Goal: Check status

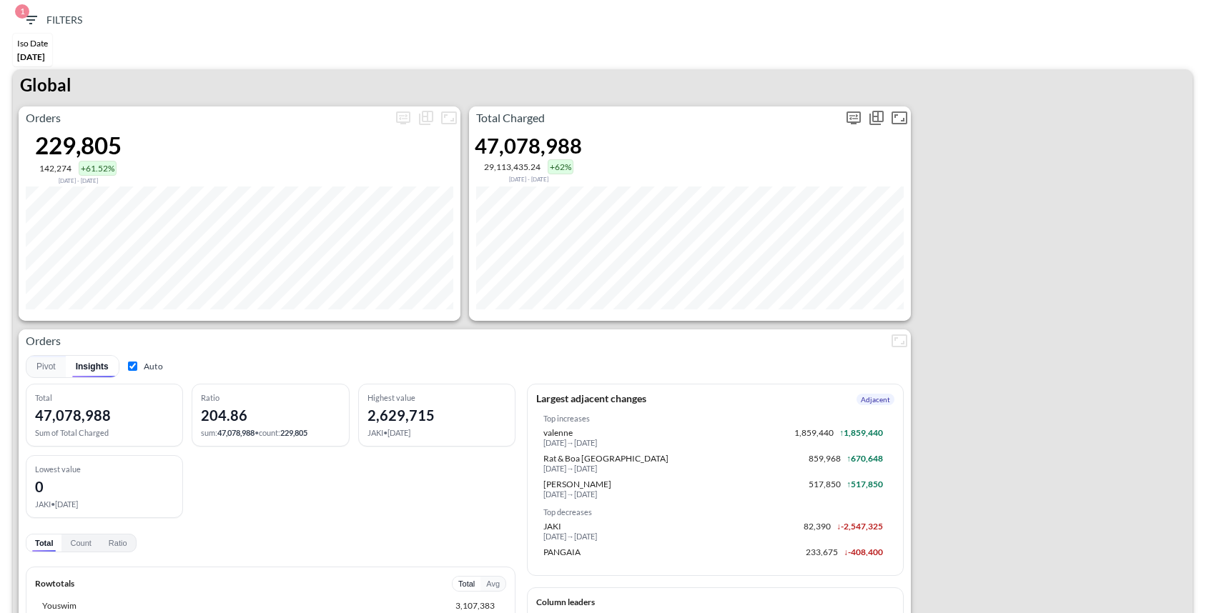
click at [852, 112] on icon "more" at bounding box center [853, 118] width 14 height 13
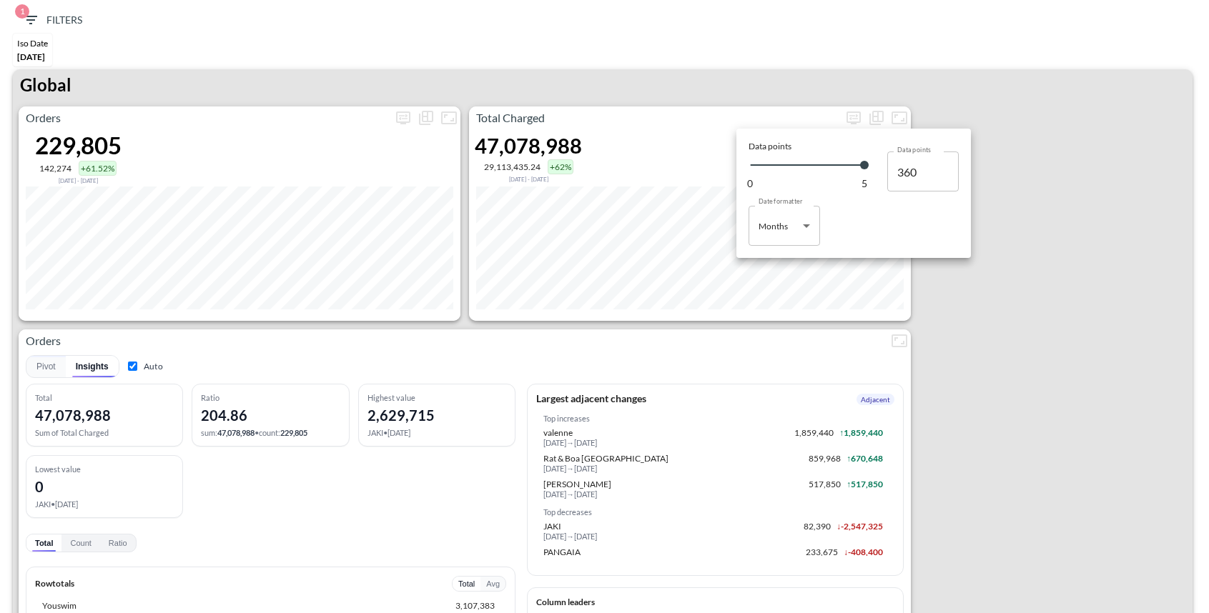
click at [771, 228] on body "BI.P.EYE, Interactive Analytics Dashboards 1 Filters Iso Date [DATE] Global Ord…" at bounding box center [604, 306] width 1209 height 613
click at [774, 264] on div "Days" at bounding box center [769, 262] width 19 height 13
type input "Days"
type input "144"
click at [633, 91] on div at bounding box center [604, 306] width 1209 height 613
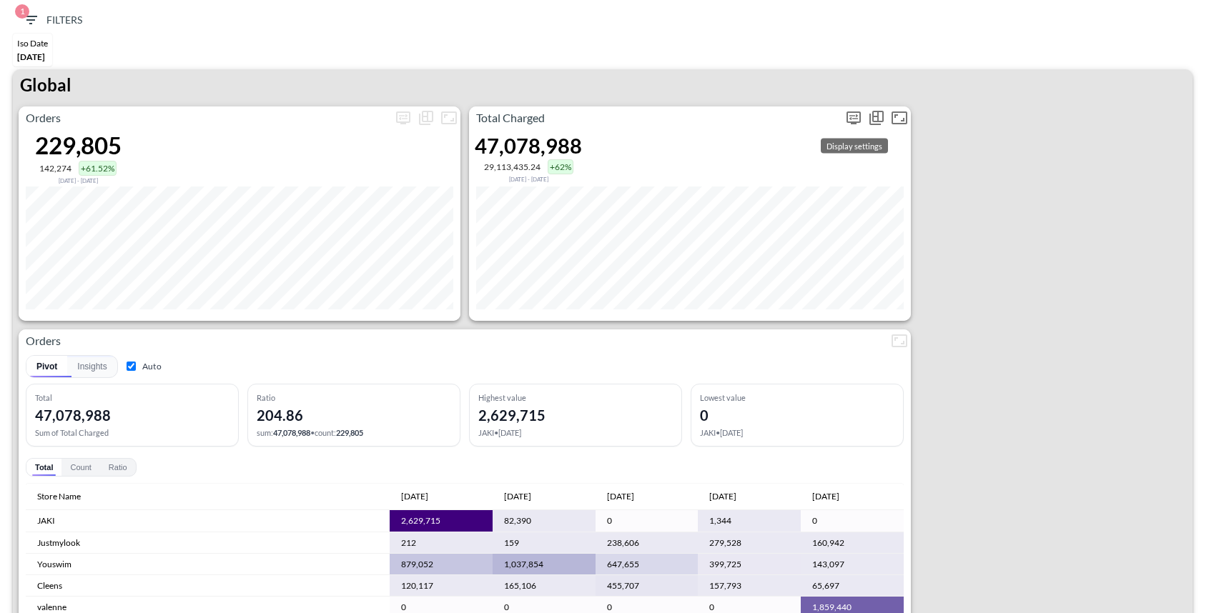
click at [853, 107] on button "more" at bounding box center [853, 118] width 23 height 23
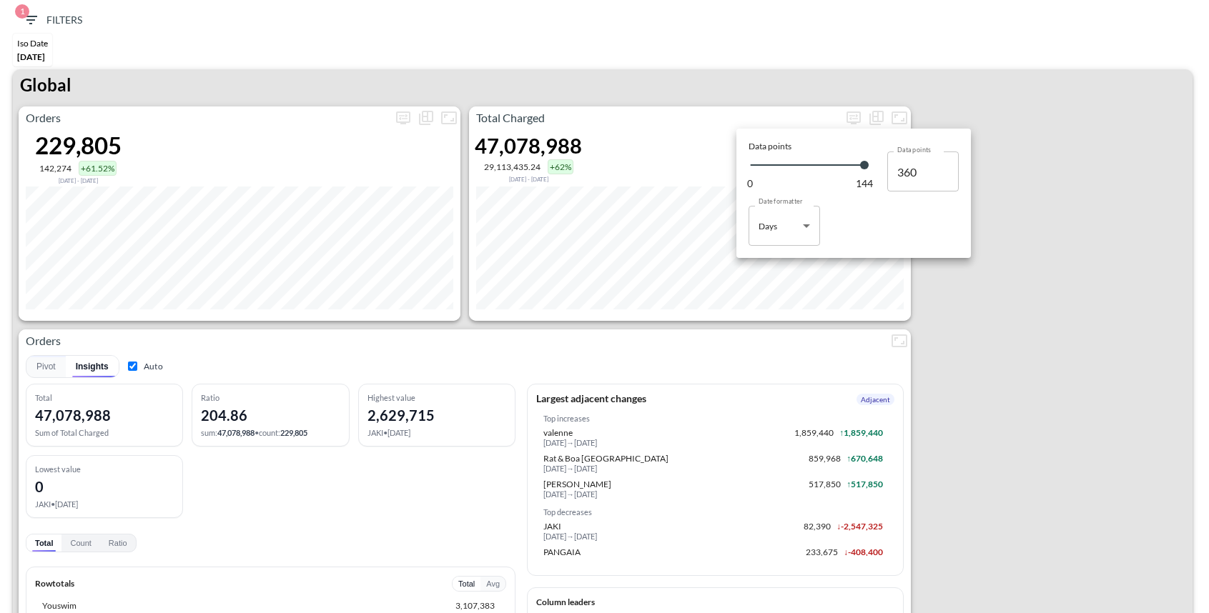
click at [771, 235] on body "BI.P.EYE, Interactive Analytics Dashboards 1 Filters Iso Date [DATE] Global Ord…" at bounding box center [604, 306] width 1209 height 613
click at [778, 283] on div "Months" at bounding box center [774, 283] width 29 height 13
type input "Months"
click at [946, 371] on div at bounding box center [604, 306] width 1209 height 613
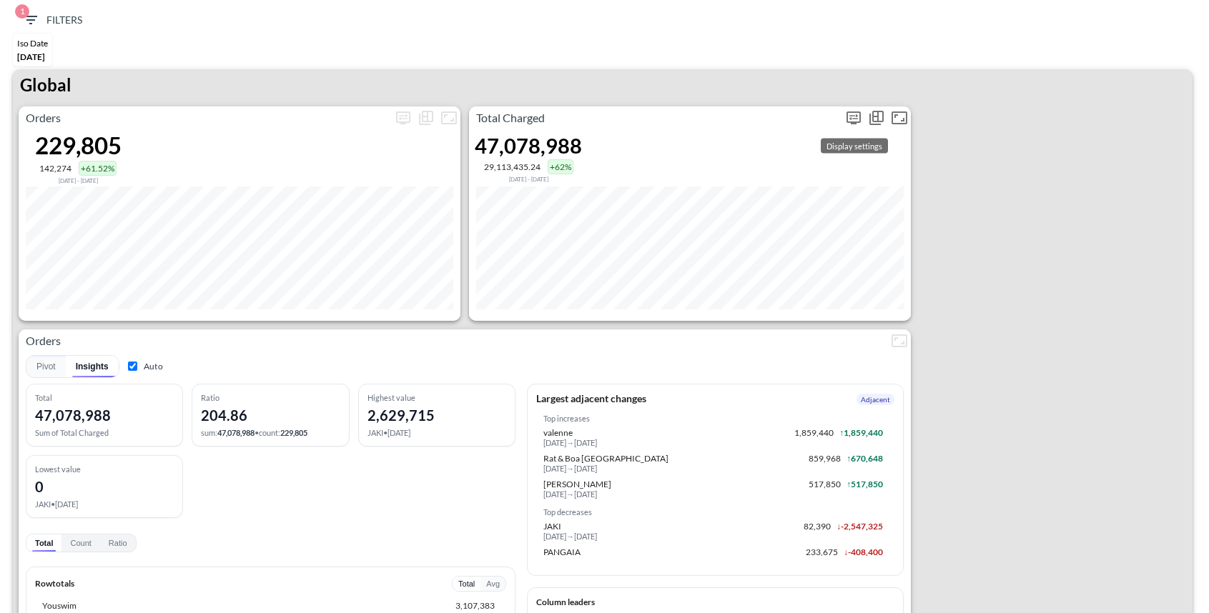
click at [848, 120] on icon "more" at bounding box center [853, 117] width 17 height 17
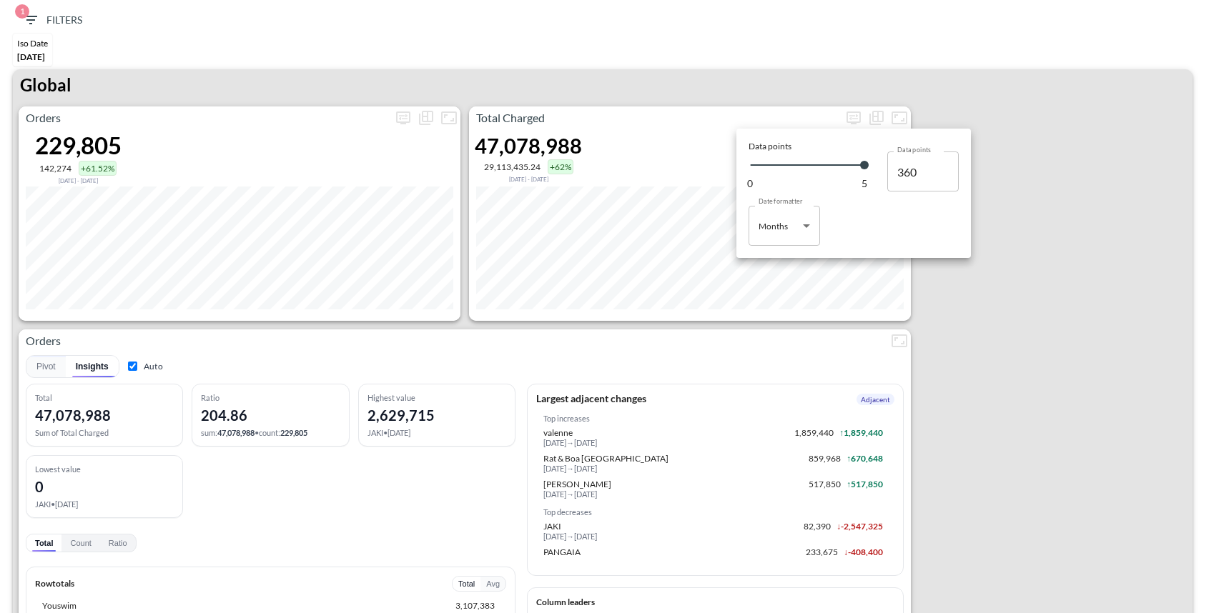
click at [1073, 373] on div at bounding box center [604, 306] width 1209 height 613
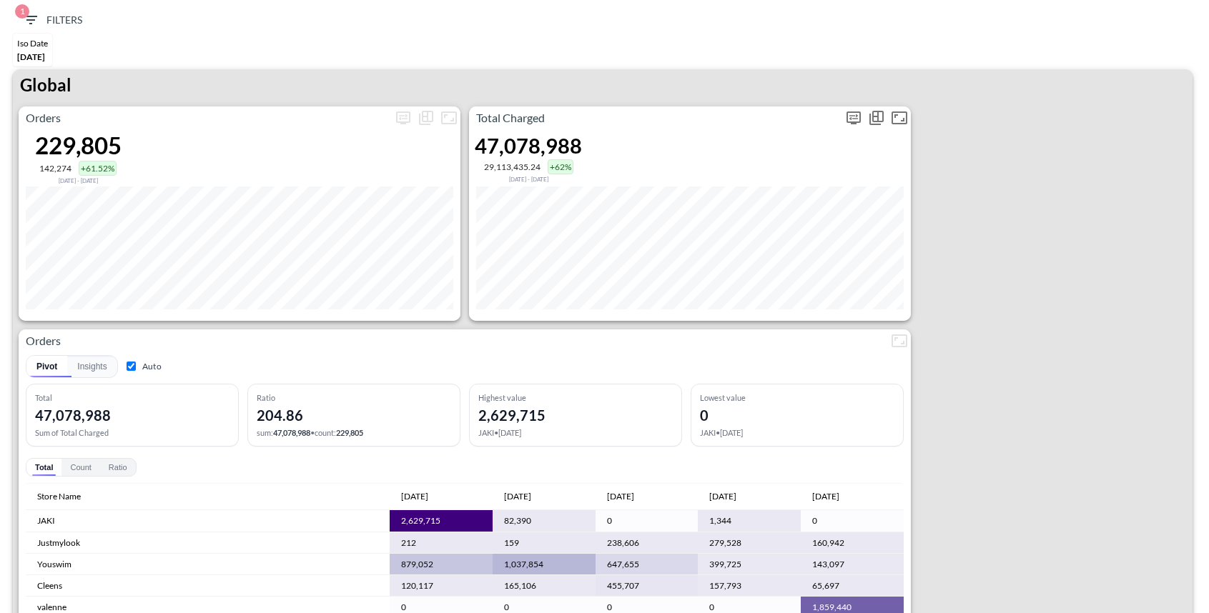
click at [854, 114] on icon "more" at bounding box center [853, 117] width 9 height 6
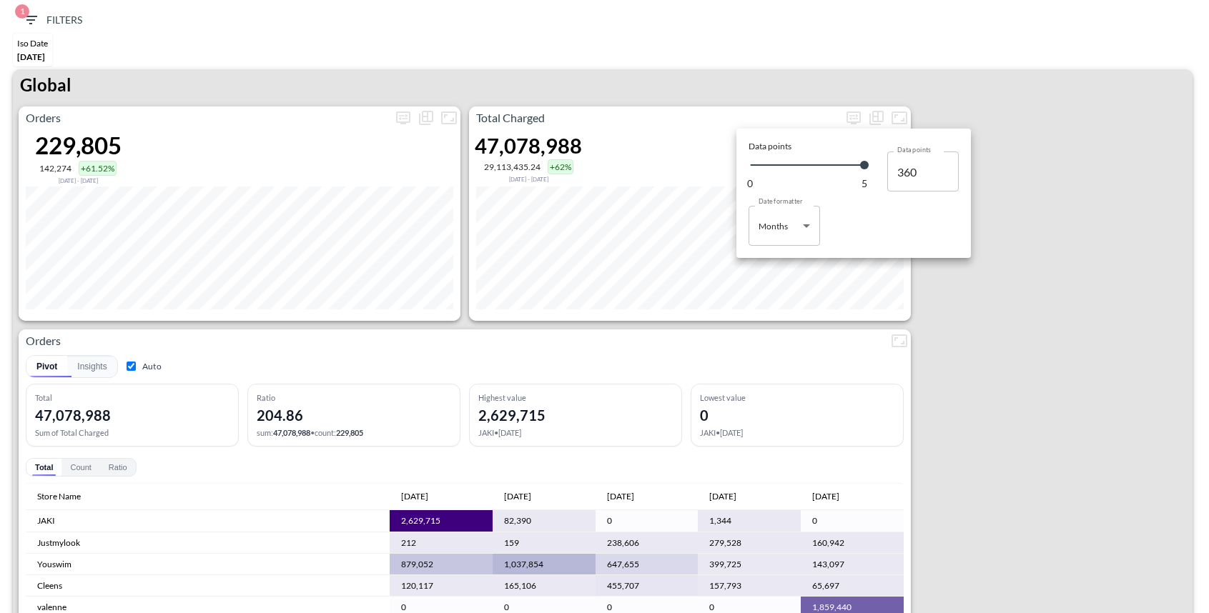
click at [1020, 348] on div at bounding box center [604, 306] width 1209 height 613
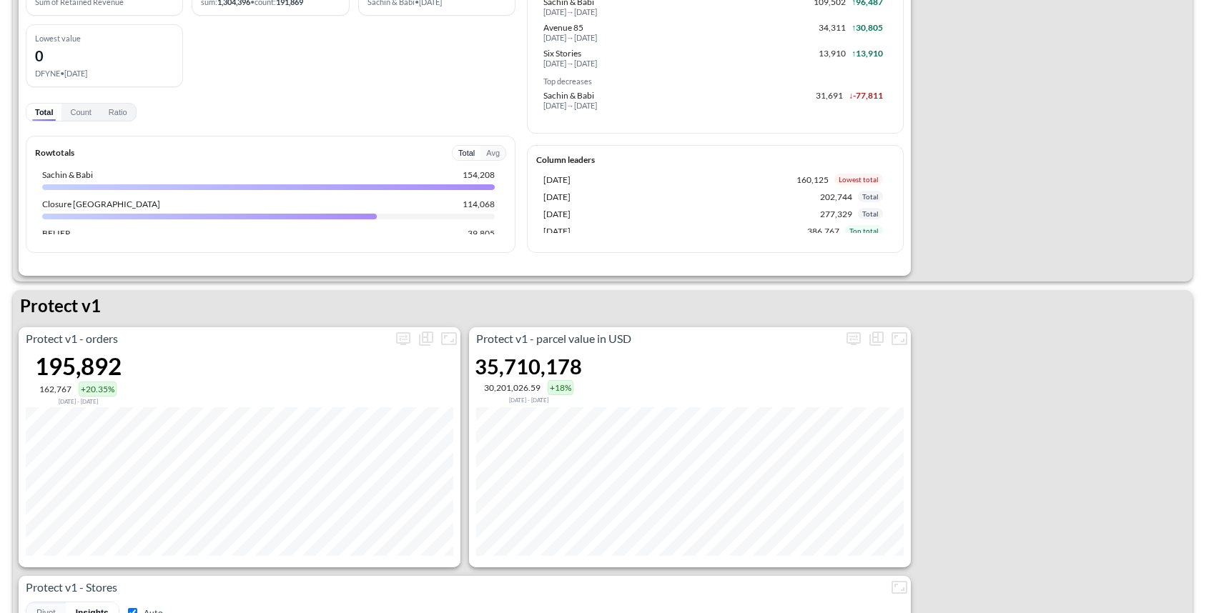
scroll to position [1562, 0]
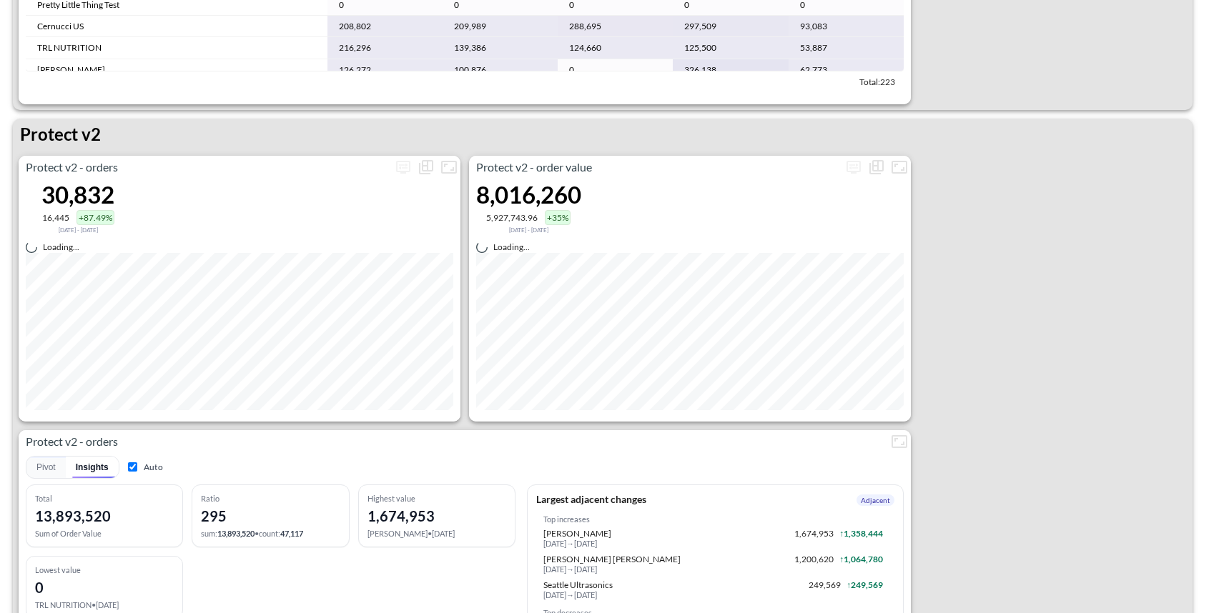
scroll to position [2935, 0]
